Goal: Navigation & Orientation: Find specific page/section

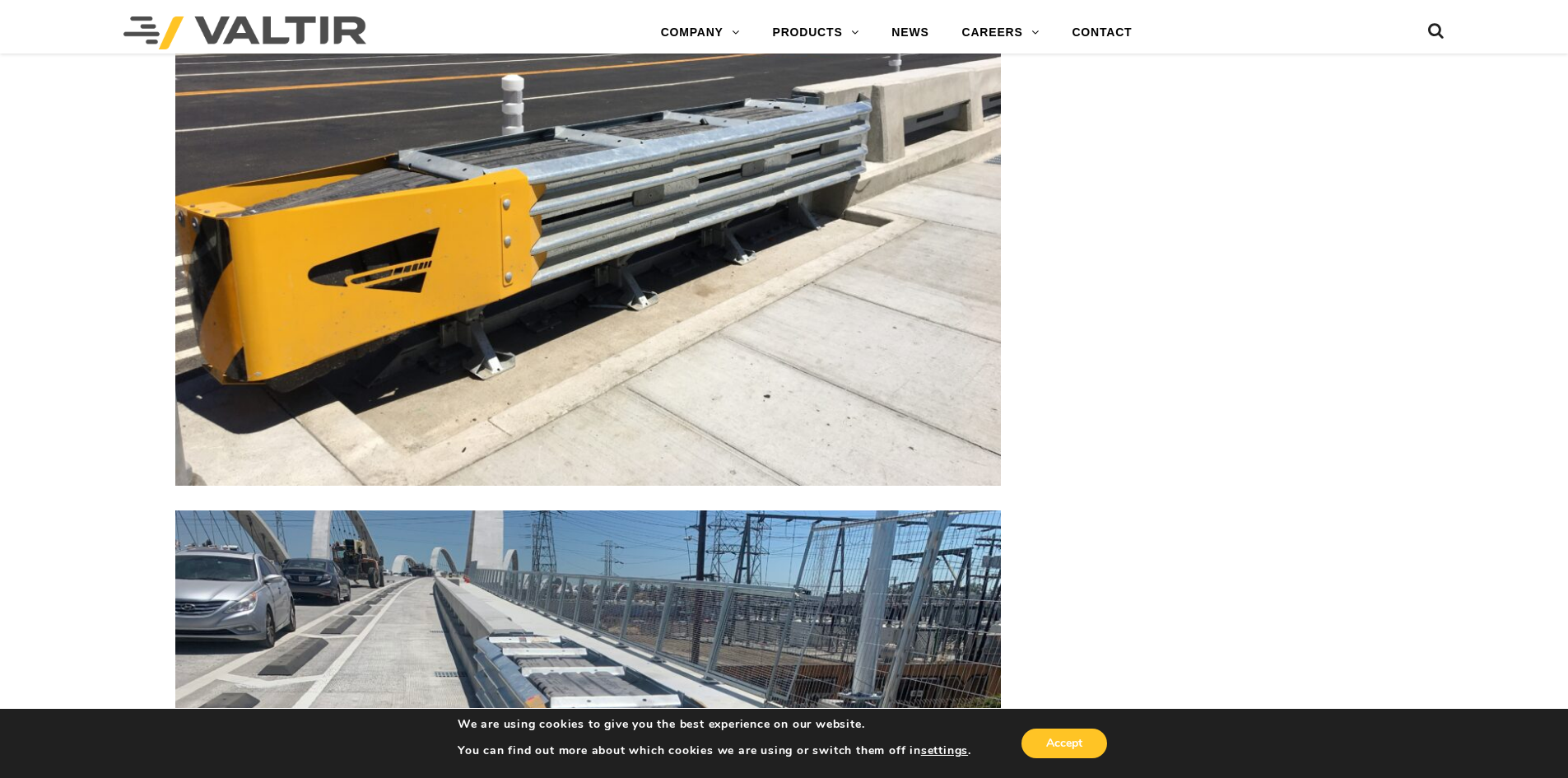
scroll to position [3646, 0]
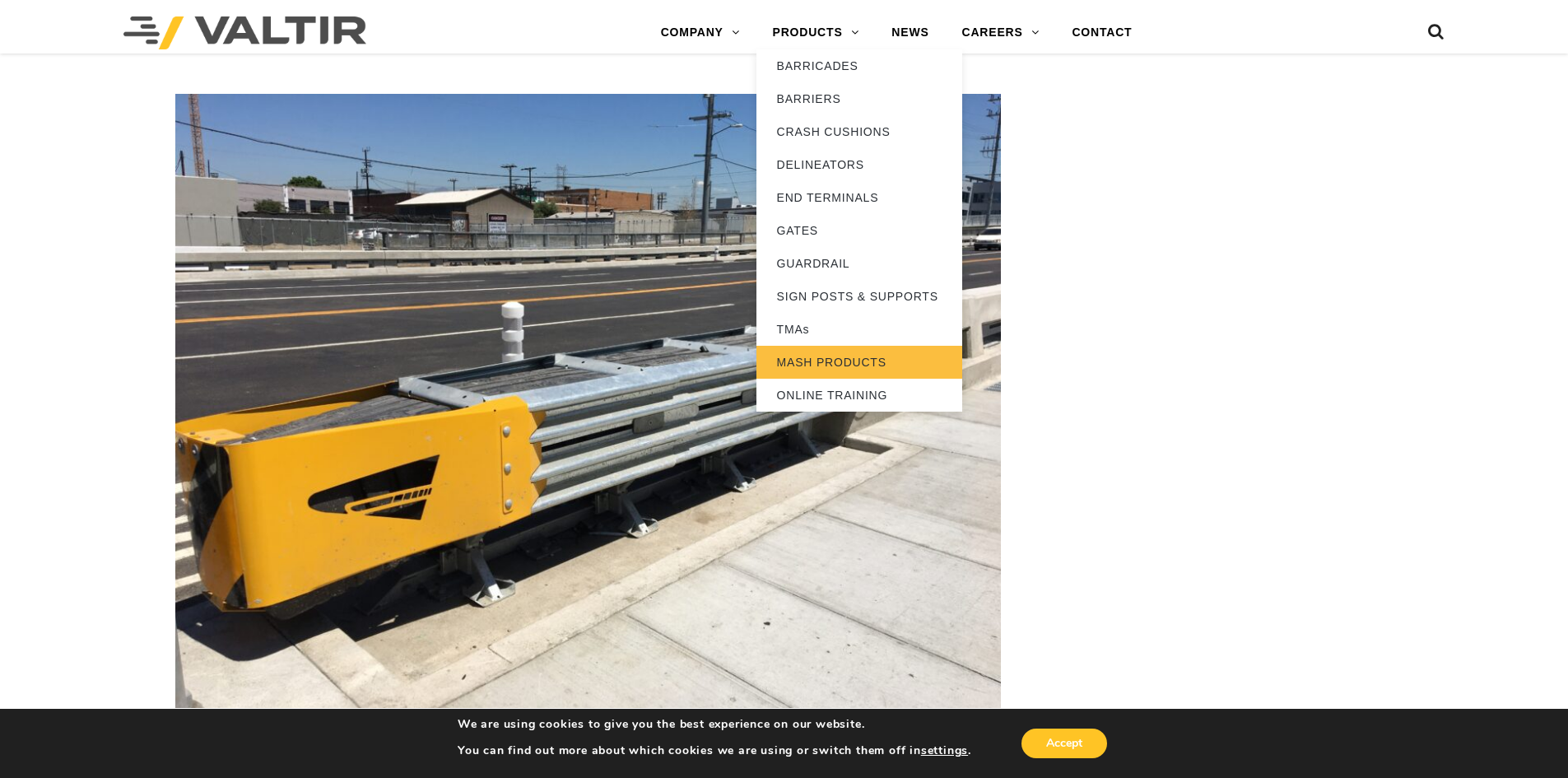
click at [829, 365] on link "MASH PRODUCTS" at bounding box center [859, 362] width 205 height 33
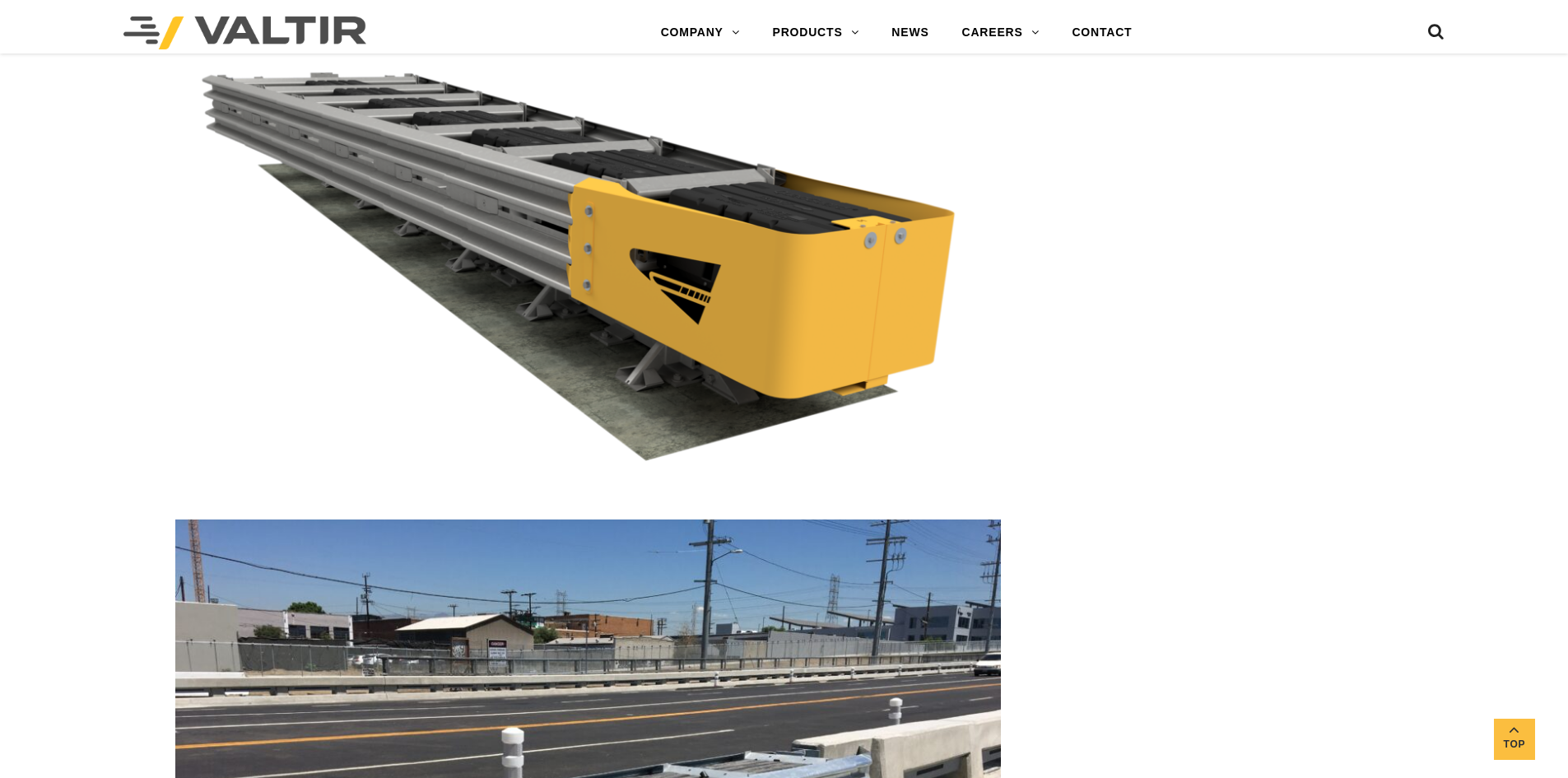
scroll to position [3157, 0]
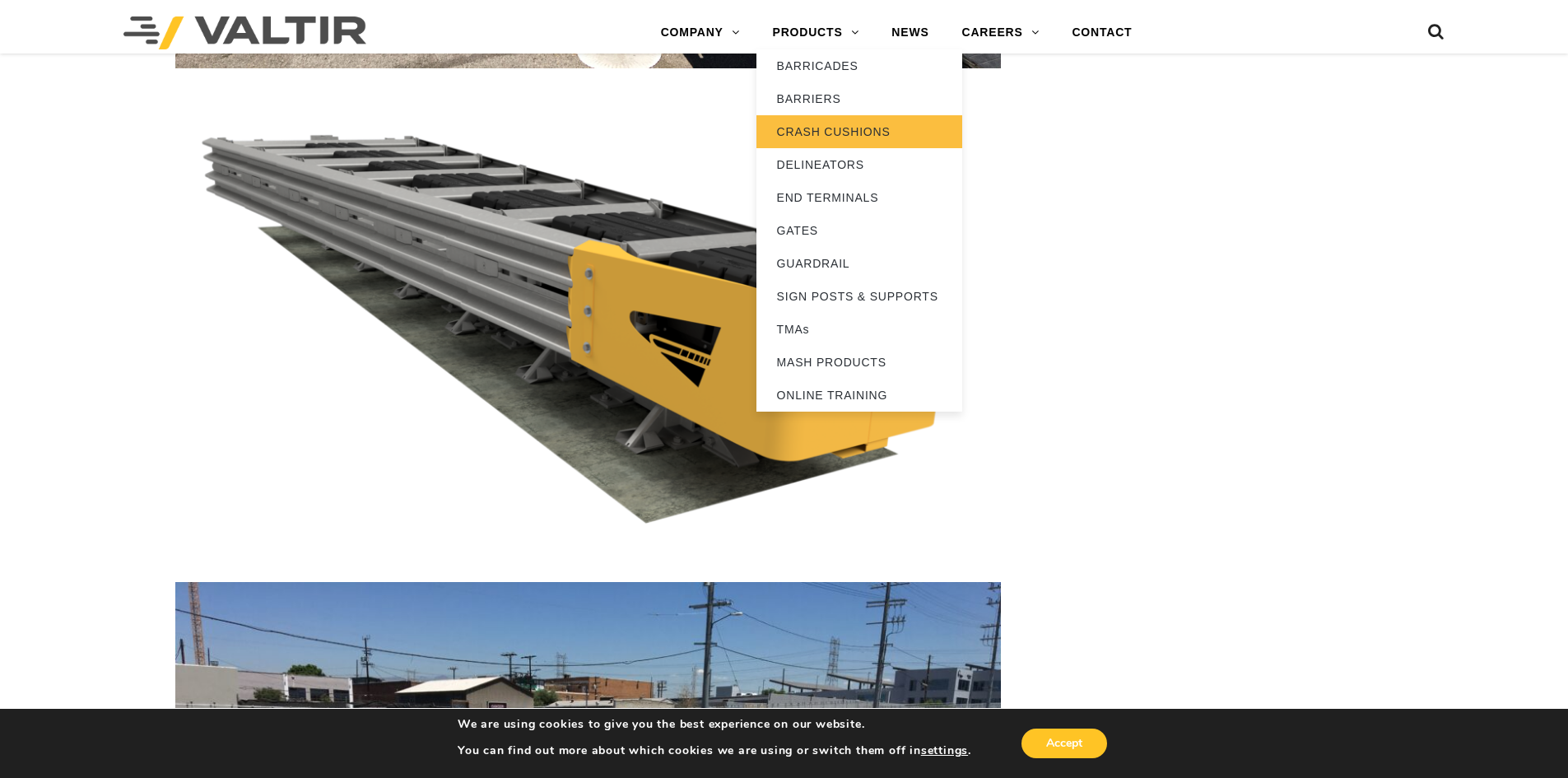
click at [804, 137] on link "CRASH CUSHIONS" at bounding box center [859, 132] width 205 height 33
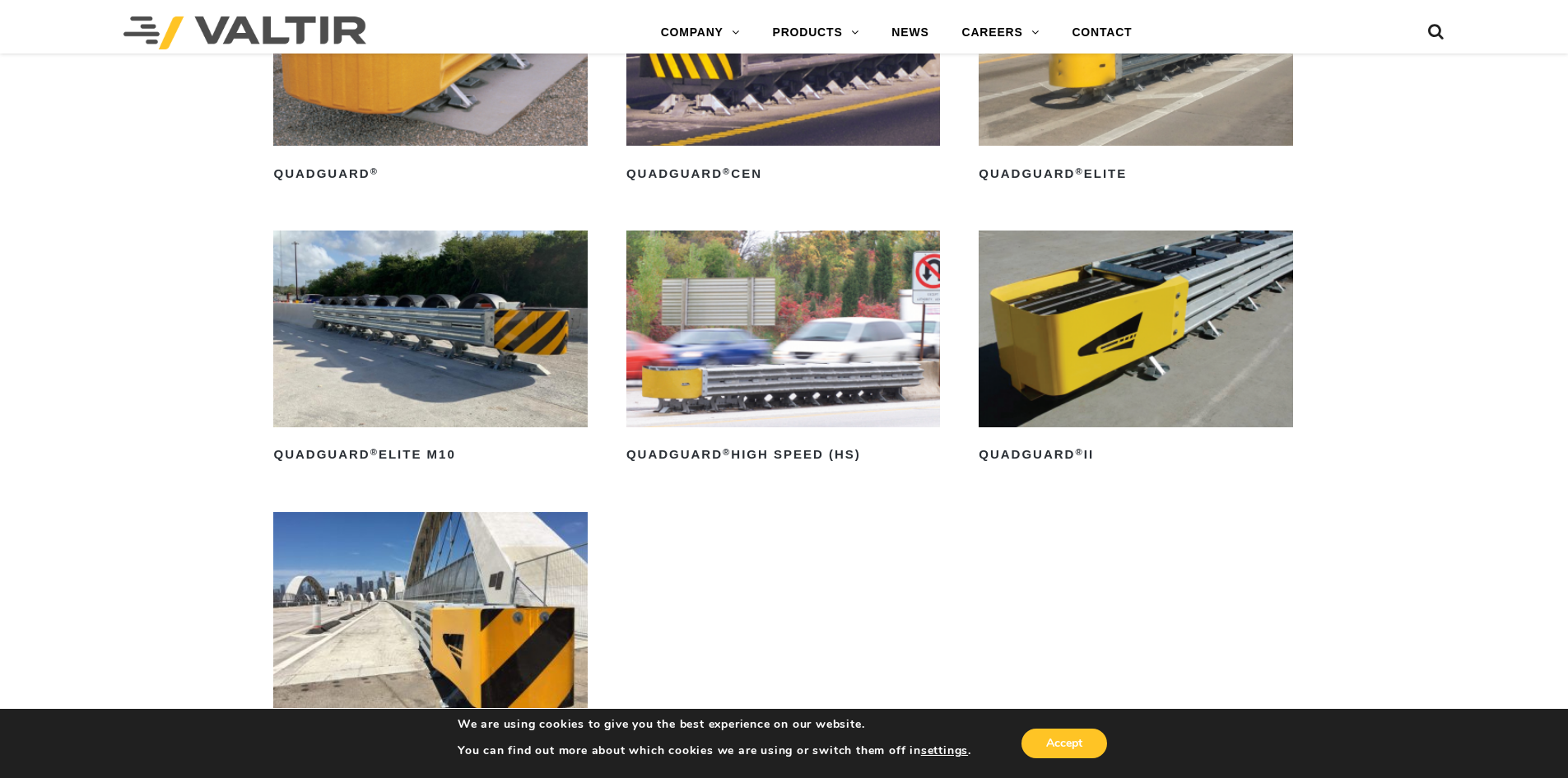
scroll to position [1399, 0]
